Goal: Entertainment & Leisure: Consume media (video, audio)

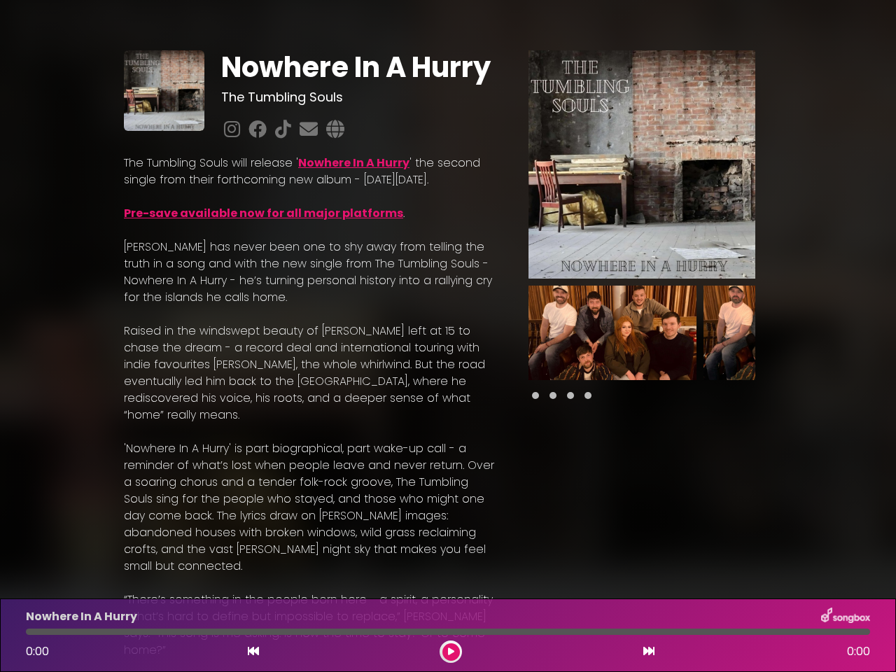
click at [448, 306] on p "[PERSON_NAME] has never been one to shy away from telling the truth in a song a…" at bounding box center [309, 272] width 371 height 67
click at [642, 164] on img at bounding box center [641, 164] width 227 height 228
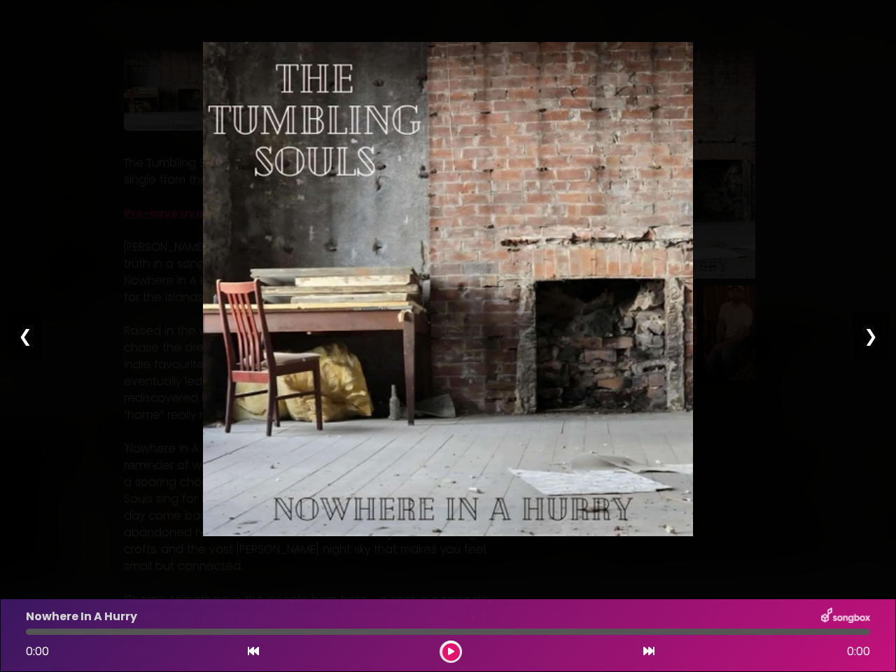
click at [612, 332] on img at bounding box center [448, 289] width 490 height 494
click at [787, 332] on div "Pause Play % buffered 00:00 00:00 00:00 Exit fullscreen Enter fullscreen Play ❮…" at bounding box center [448, 336] width 896 height 672
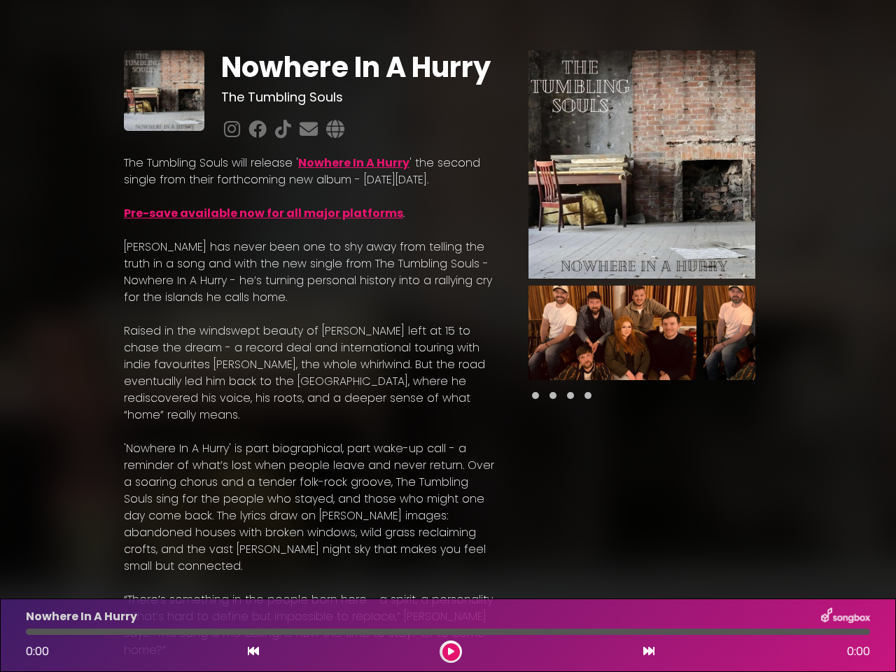
click at [887, 332] on div "Nowhere In A Hurry The Tumbling Souls Nowhere In A Hurry" at bounding box center [448, 567] width 896 height 1100
click at [253, 652] on icon at bounding box center [253, 650] width 11 height 11
click at [451, 652] on icon at bounding box center [451, 651] width 6 height 8
click at [649, 652] on icon at bounding box center [648, 650] width 11 height 11
